Goal: Task Accomplishment & Management: Use online tool/utility

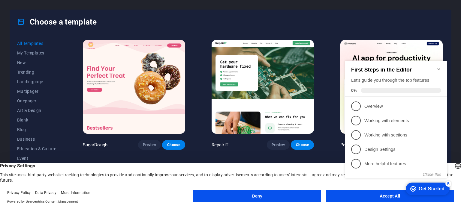
click at [439, 68] on icon "Minimize checklist" at bounding box center [438, 69] width 3 height 2
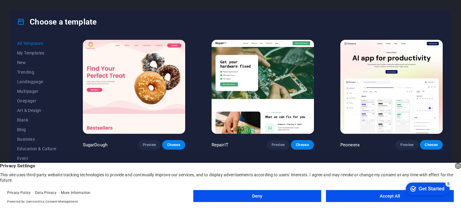
click at [282, 198] on button "Deny" at bounding box center [257, 196] width 128 height 12
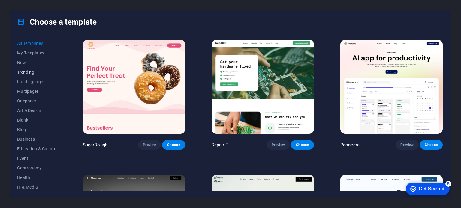
click at [34, 73] on span "Trending" at bounding box center [36, 72] width 39 height 5
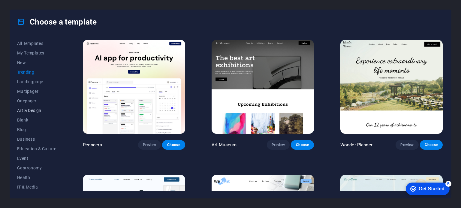
click at [31, 110] on span "Art & Design" at bounding box center [36, 110] width 39 height 5
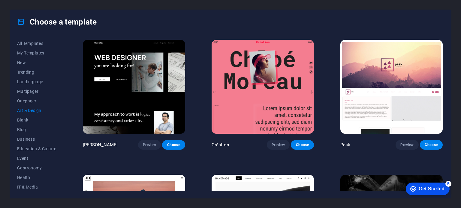
click at [235, 100] on img at bounding box center [262, 87] width 102 height 94
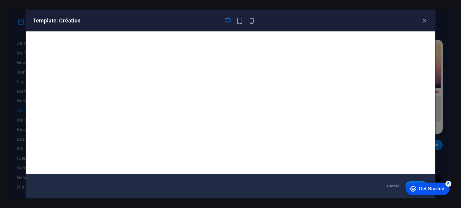
drag, startPoint x: 388, startPoint y: 28, endPoint x: 362, endPoint y: 15, distance: 28.7
click at [362, 15] on div "Template: Création" at bounding box center [230, 21] width 409 height 22
click at [440, 189] on div "Get Started" at bounding box center [431, 188] width 26 height 5
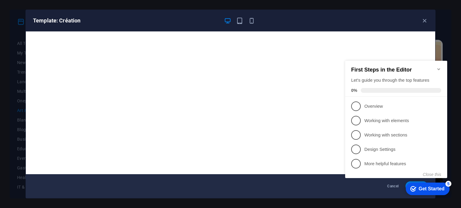
click at [439, 68] on icon "Minimize checklist" at bounding box center [438, 69] width 3 height 2
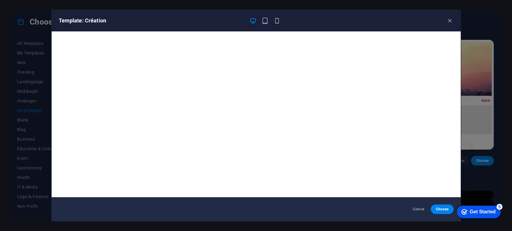
drag, startPoint x: 430, startPoint y: 2, endPoint x: 353, endPoint y: 216, distance: 227.1
click at [353, 208] on div "Cancel Choose" at bounding box center [256, 210] width 409 height 24
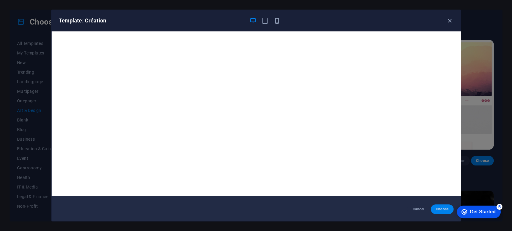
click at [436, 208] on span "Choose" at bounding box center [441, 209] width 13 height 5
